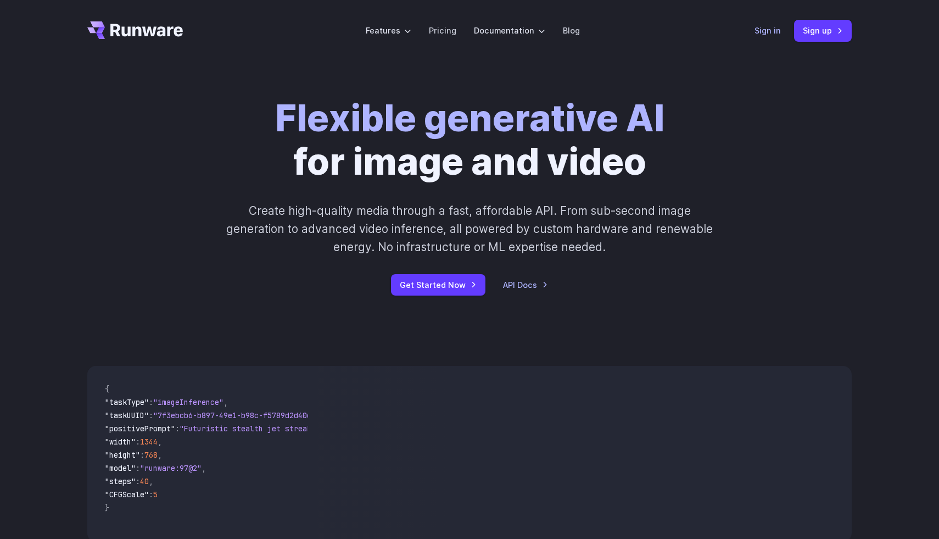
click at [763, 31] on link "Sign in" at bounding box center [767, 30] width 26 height 13
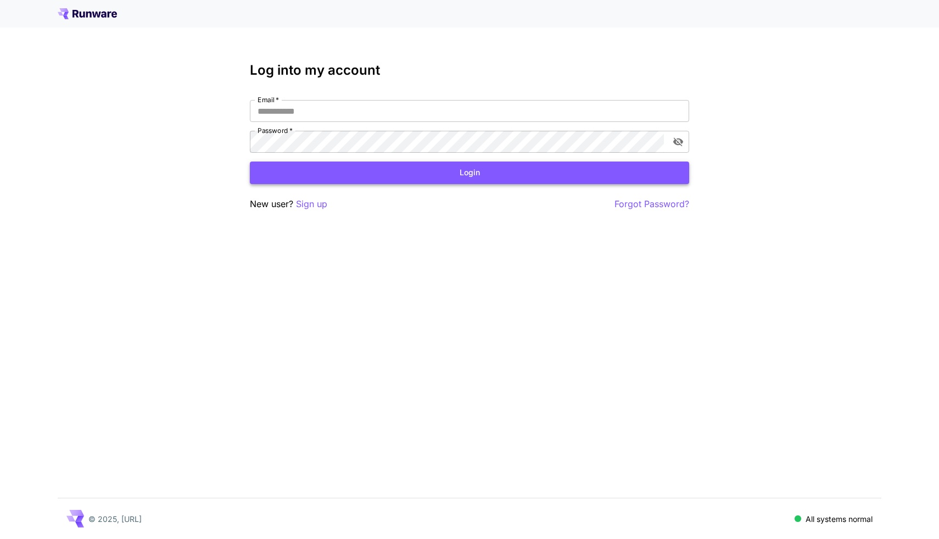
type input "**********"
click at [419, 175] on button "Login" at bounding box center [469, 172] width 439 height 23
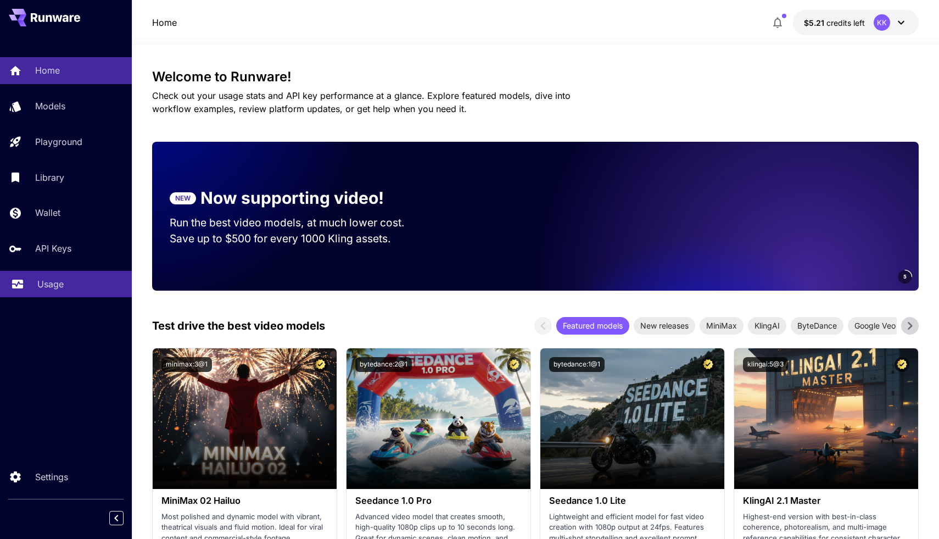
click at [72, 280] on div "Usage" at bounding box center [80, 283] width 86 height 13
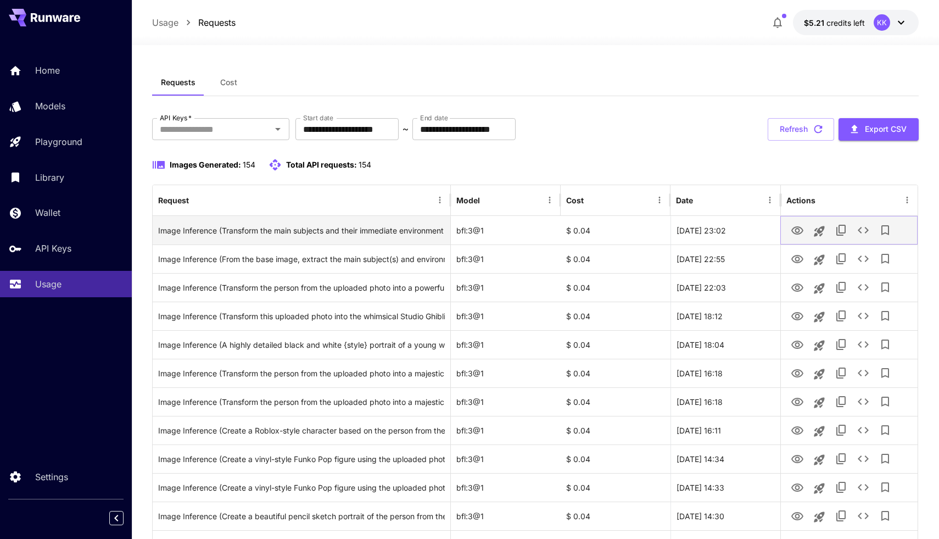
click at [794, 228] on icon "View Image" at bounding box center [797, 230] width 13 height 13
click at [383, 234] on div "Image Inference (Transform the main subjects and their immediate environment fr…" at bounding box center [301, 230] width 287 height 28
